Goal: Task Accomplishment & Management: Manage account settings

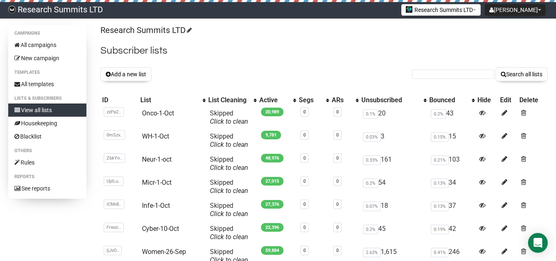
click at [141, 67] on div "Research Summits LTD Subscriber lists Add a new list Search all lists List name…" at bounding box center [324, 197] width 448 height 345
click at [141, 69] on button "Add a new list" at bounding box center [125, 74] width 51 height 14
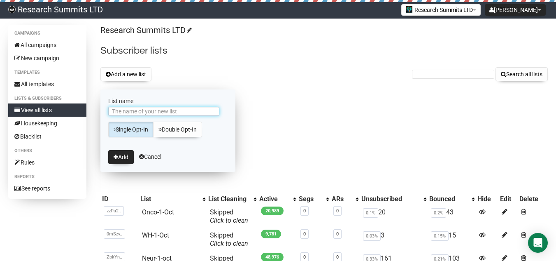
click at [147, 107] on input "List name" at bounding box center [163, 111] width 111 height 9
type input "Micr-2-Oct"
click at [129, 160] on button "Add" at bounding box center [121, 157] width 26 height 14
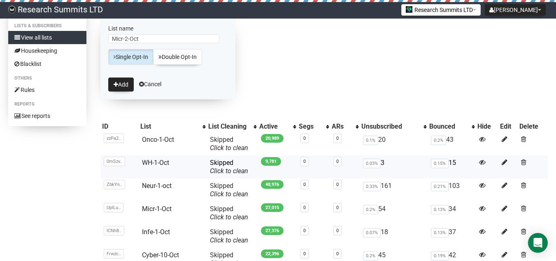
scroll to position [82, 0]
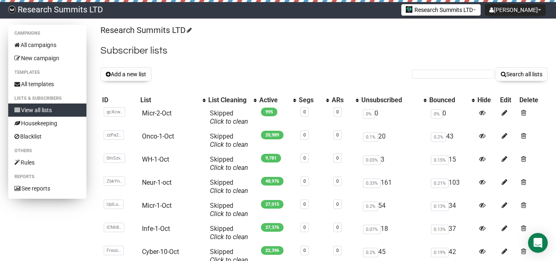
click at [43, 105] on link "View all lists" at bounding box center [47, 109] width 78 height 13
